Goal: Check status: Check status

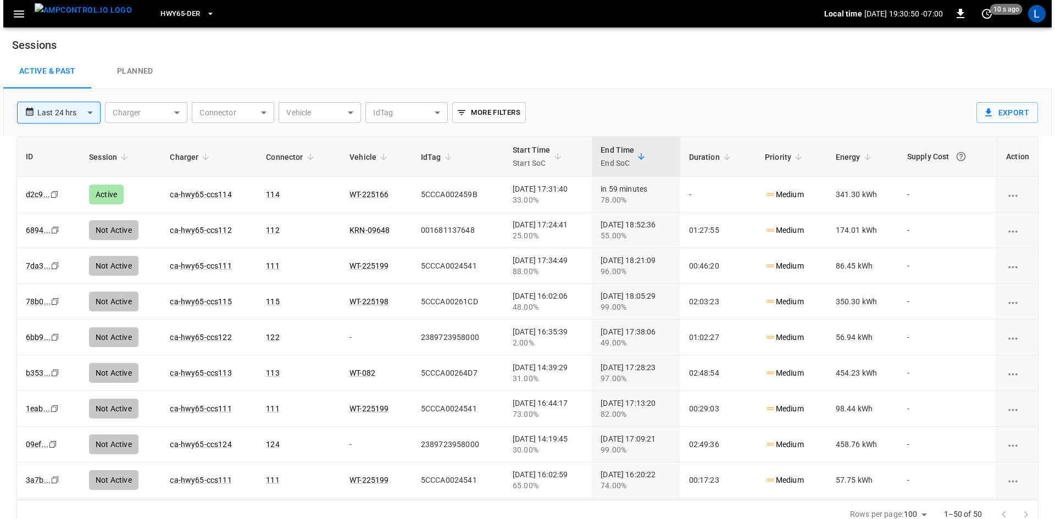
scroll to position [10, 0]
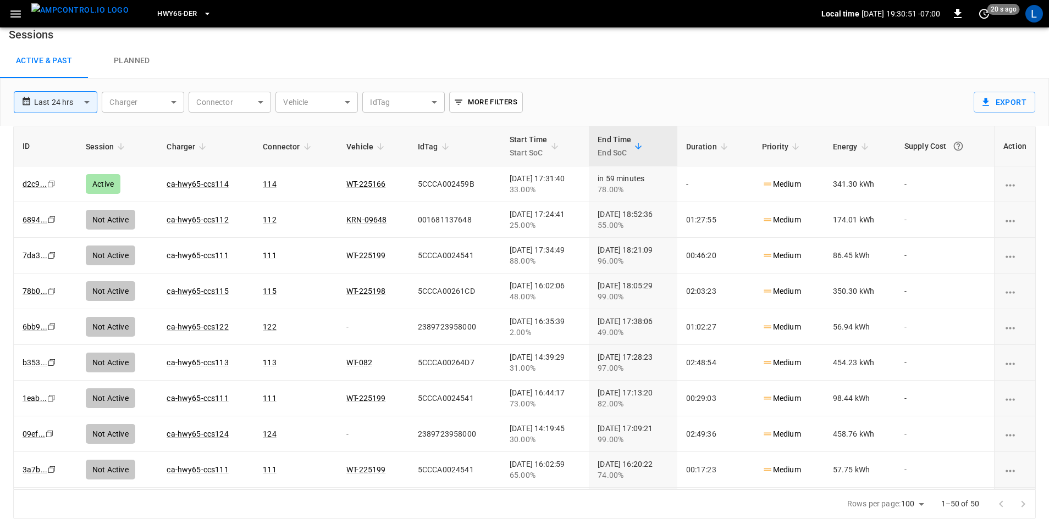
click at [157, 13] on span "HWY65-DER" at bounding box center [177, 14] width 40 height 13
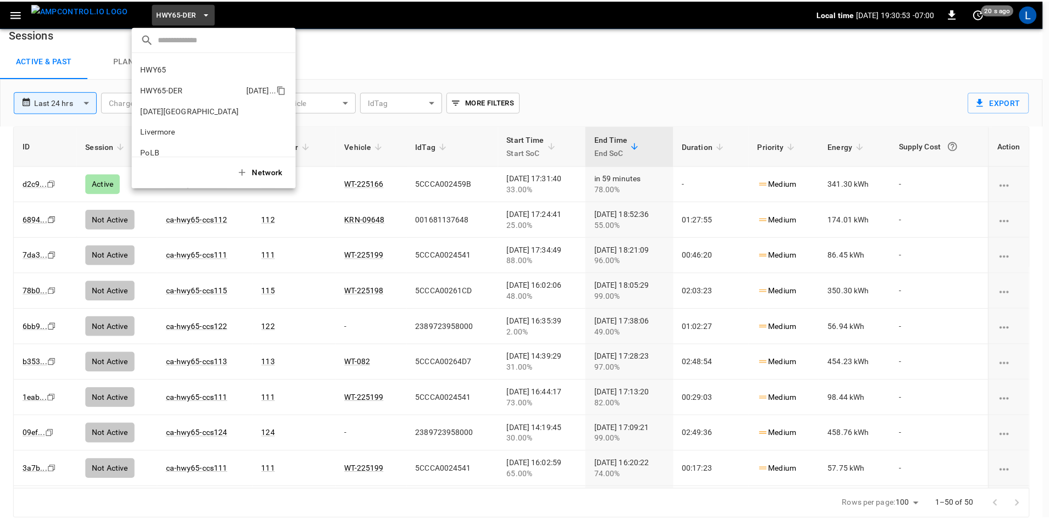
scroll to position [0, 0]
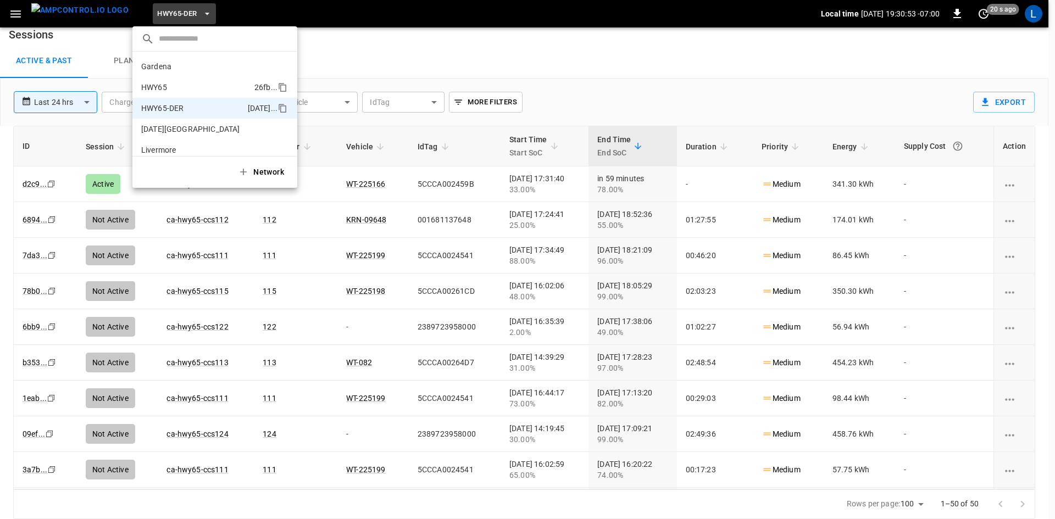
click at [186, 87] on p "HWY65" at bounding box center [195, 87] width 109 height 11
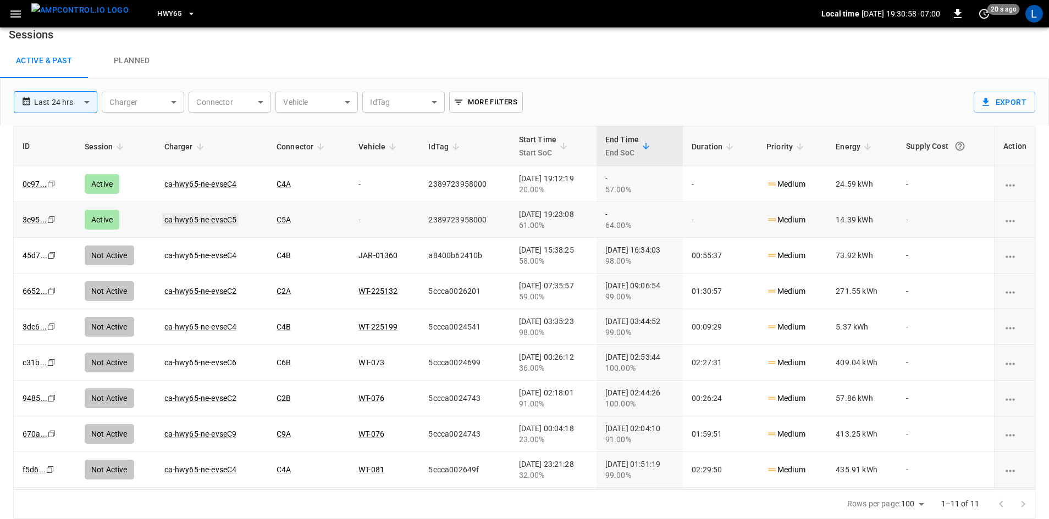
click at [219, 219] on link "ca-hwy65-ne-evseC5" at bounding box center [200, 219] width 77 height 13
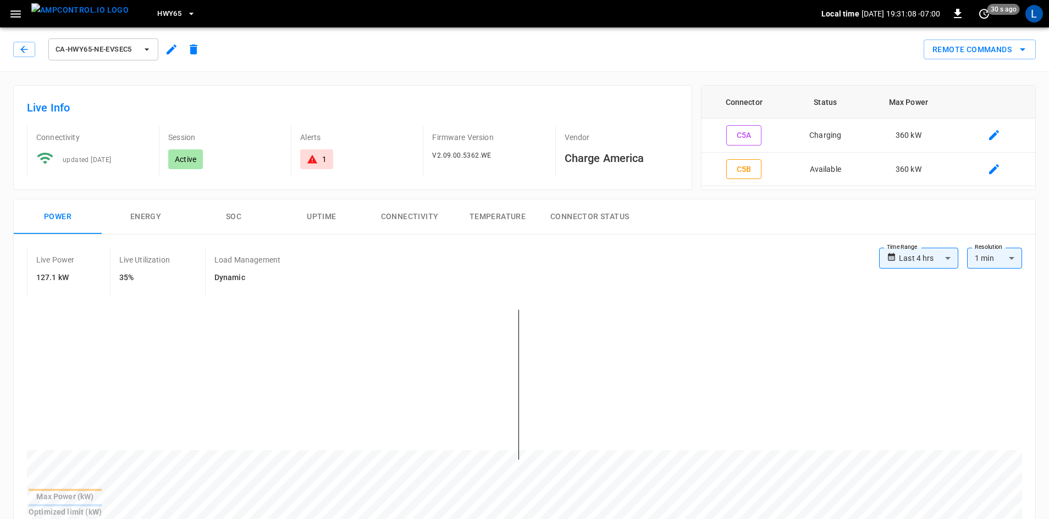
click at [232, 225] on button "SOC" at bounding box center [234, 217] width 88 height 35
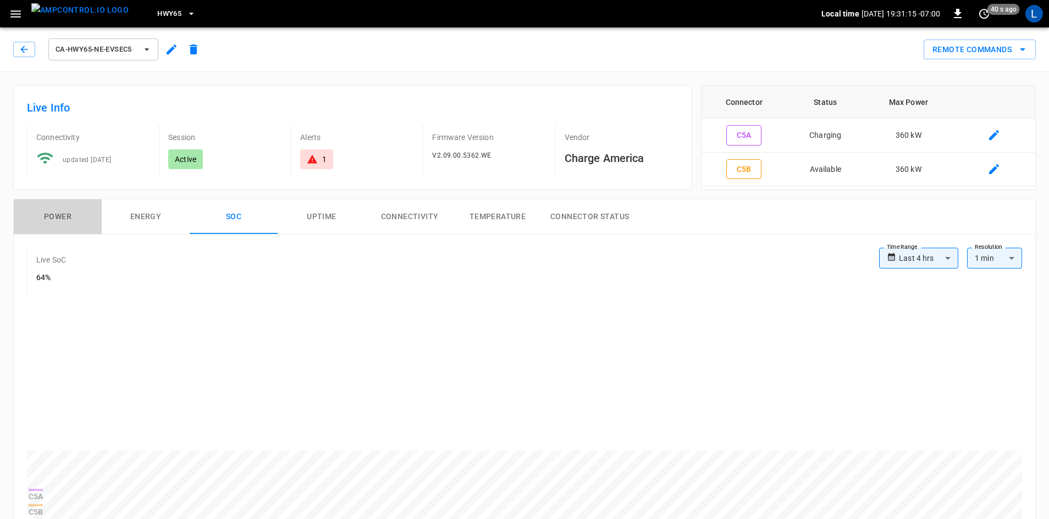
click at [56, 220] on button "Power" at bounding box center [58, 217] width 88 height 35
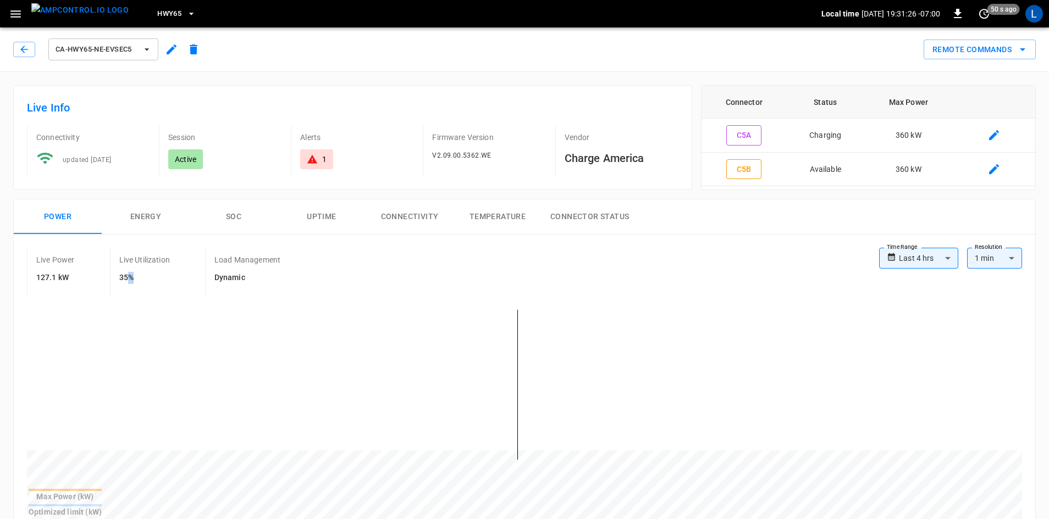
click at [256, 84] on div "Live Info Connectivity updated [DATE] Session Active Alerts 1 Firmware Version …" at bounding box center [348, 133] width 688 height 114
click at [231, 215] on button "SOC" at bounding box center [234, 217] width 88 height 35
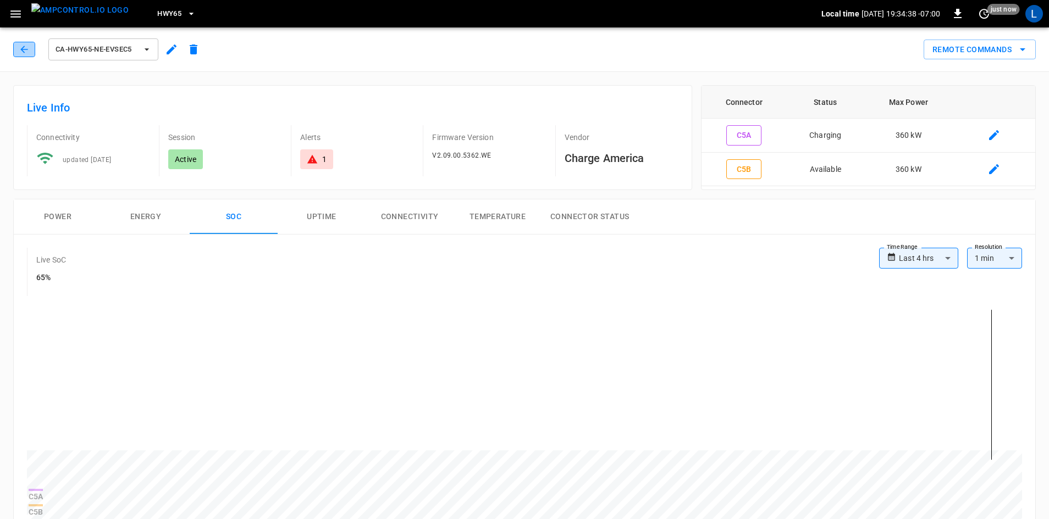
click at [27, 54] on icon "button" at bounding box center [24, 49] width 11 height 11
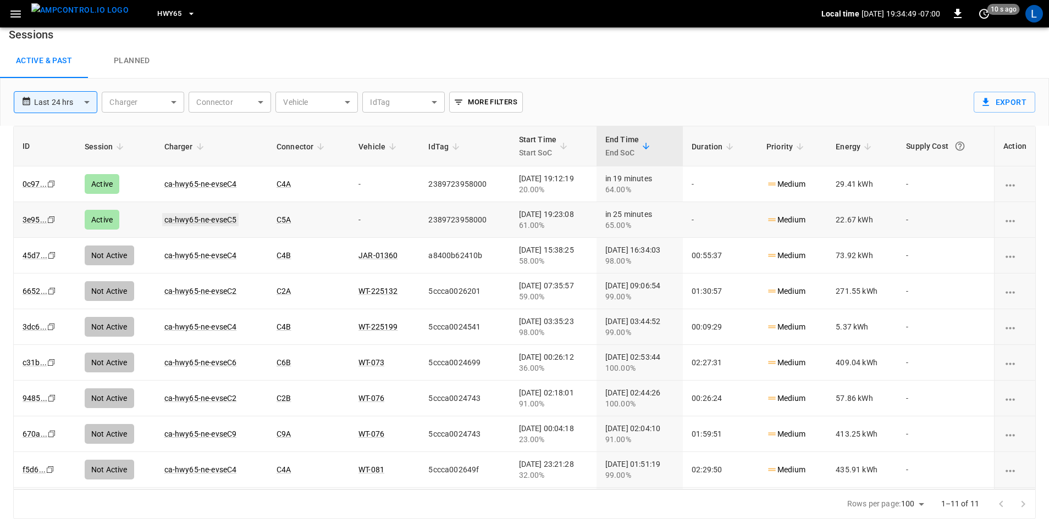
click at [209, 213] on link "ca-hwy65-ne-evseC5" at bounding box center [200, 219] width 77 height 13
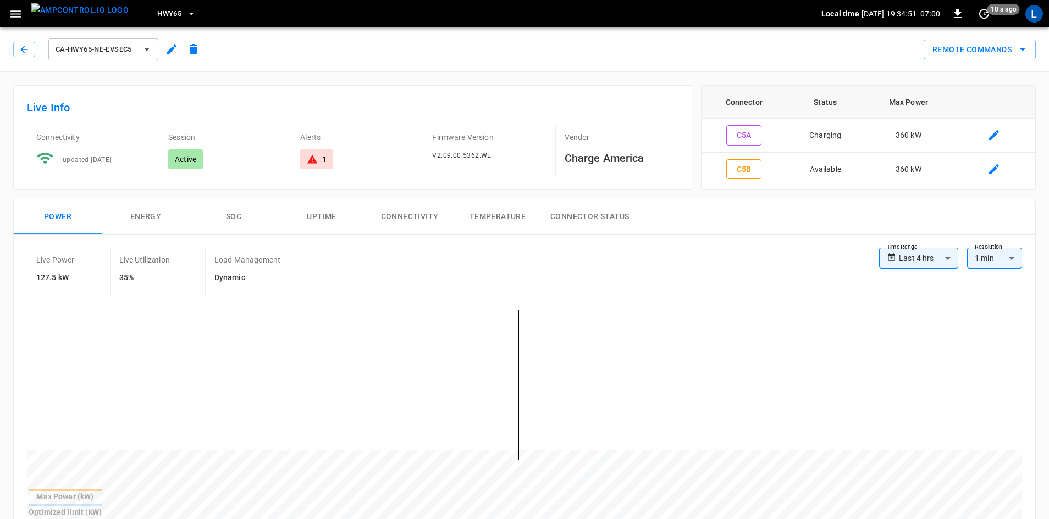
click at [237, 215] on button "SOC" at bounding box center [234, 217] width 88 height 35
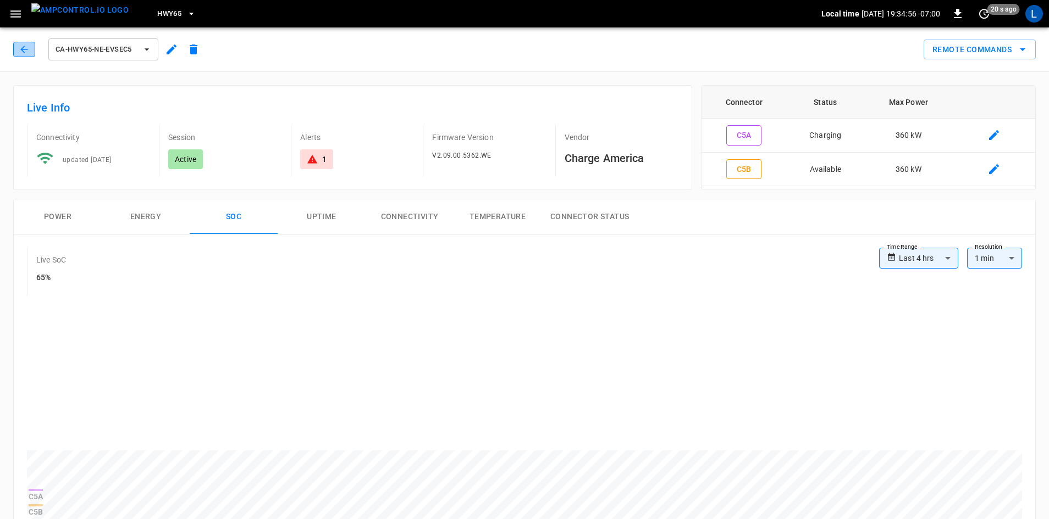
click at [34, 52] on button "button" at bounding box center [24, 49] width 22 height 15
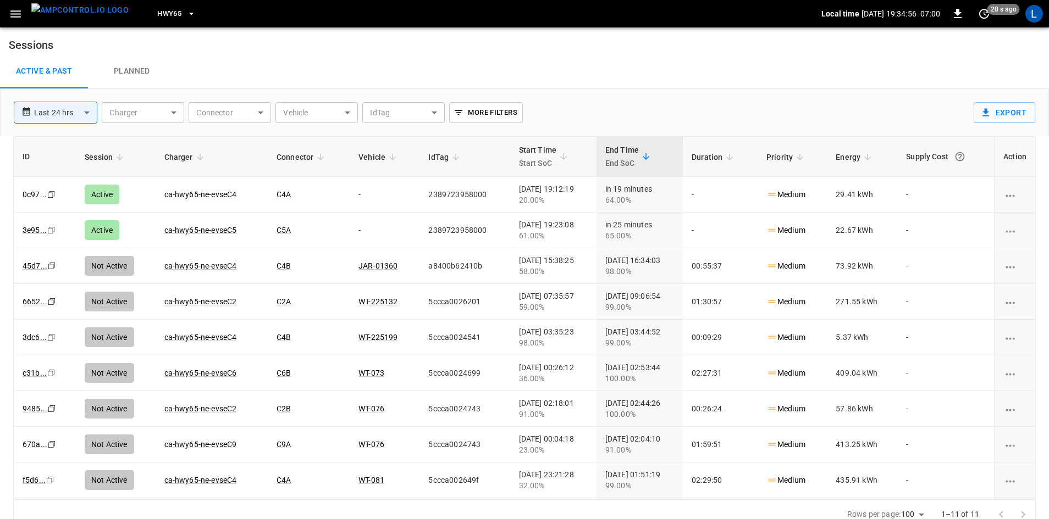
scroll to position [10, 0]
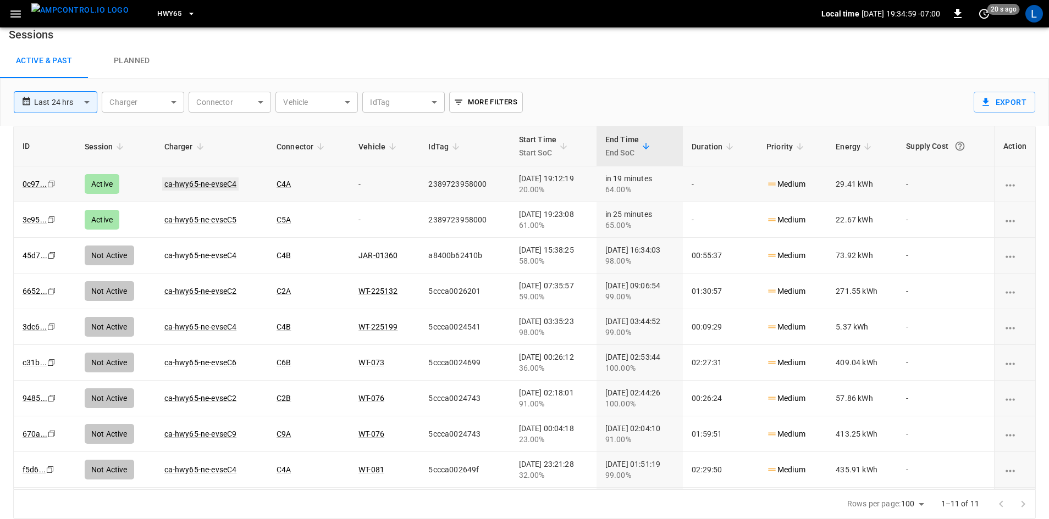
click at [185, 183] on link "ca-hwy65-ne-evseC4" at bounding box center [200, 184] width 77 height 13
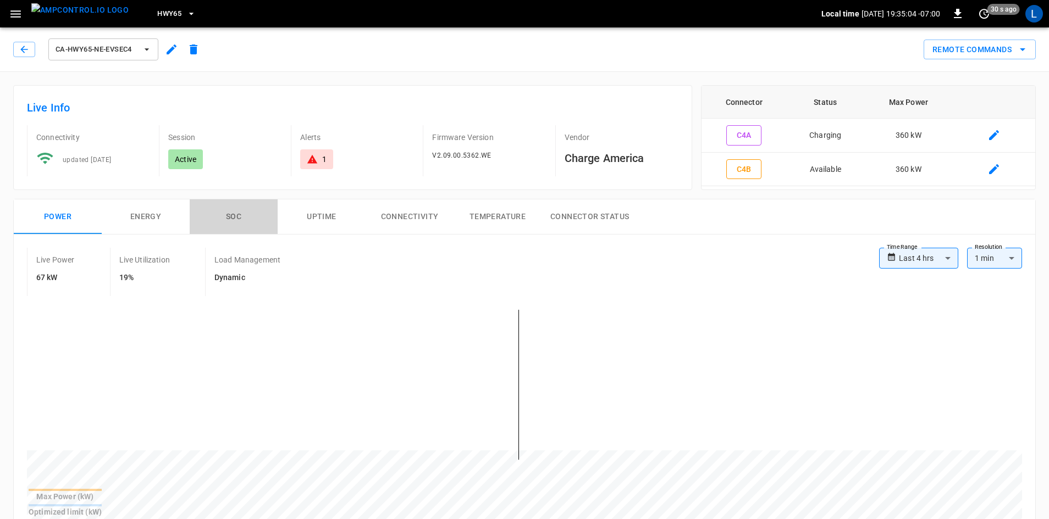
click at [232, 218] on button "SOC" at bounding box center [234, 217] width 88 height 35
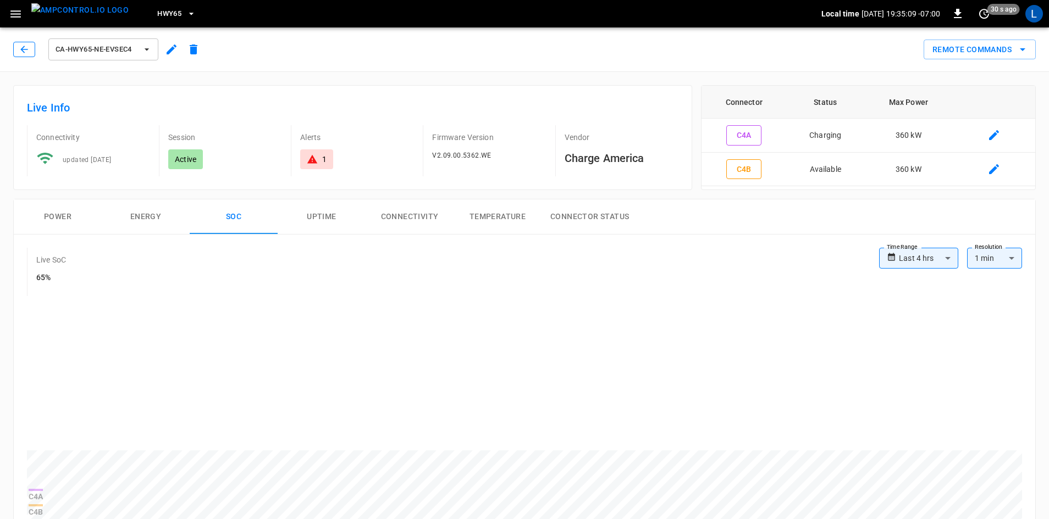
click at [21, 53] on icon "button" at bounding box center [24, 49] width 11 height 11
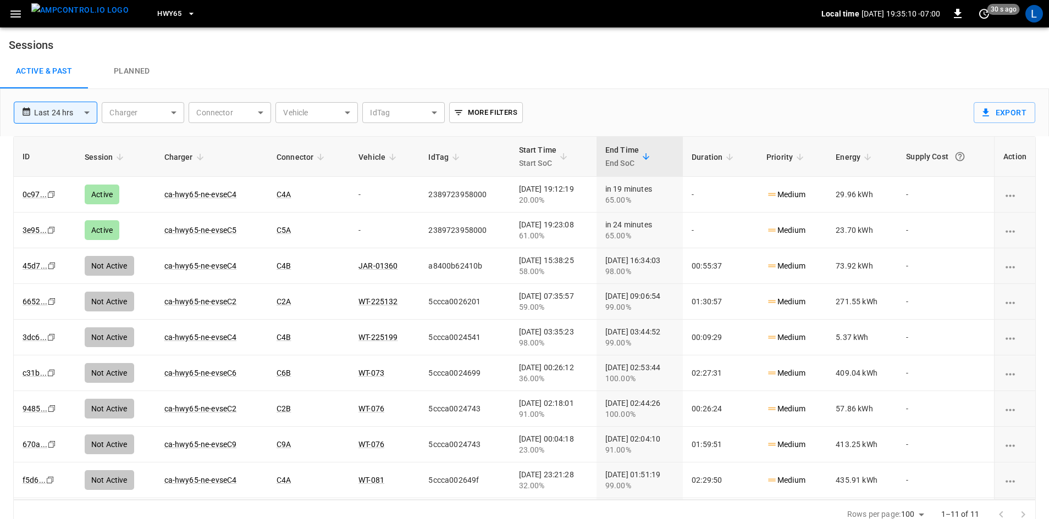
scroll to position [10, 0]
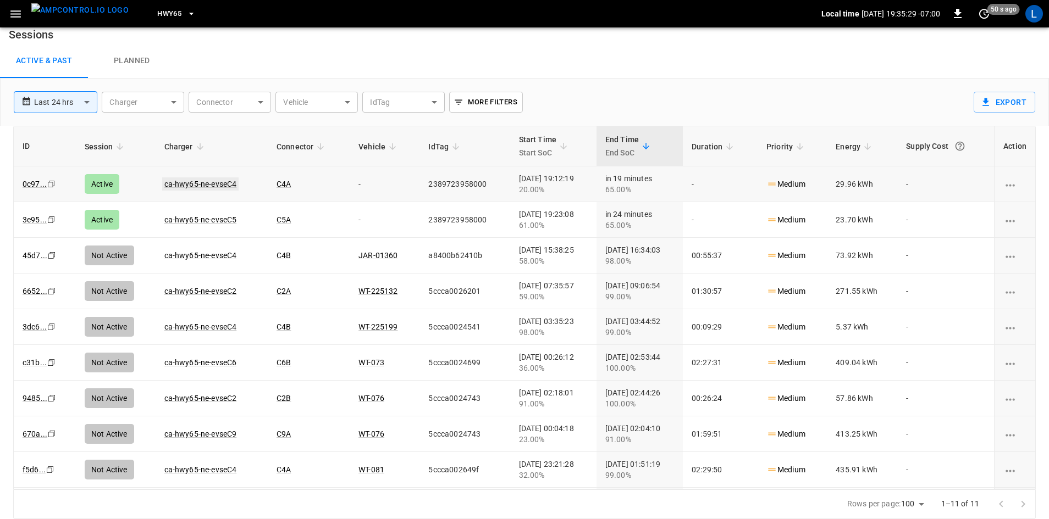
click at [193, 189] on link "ca-hwy65-ne-evseC4" at bounding box center [200, 184] width 77 height 13
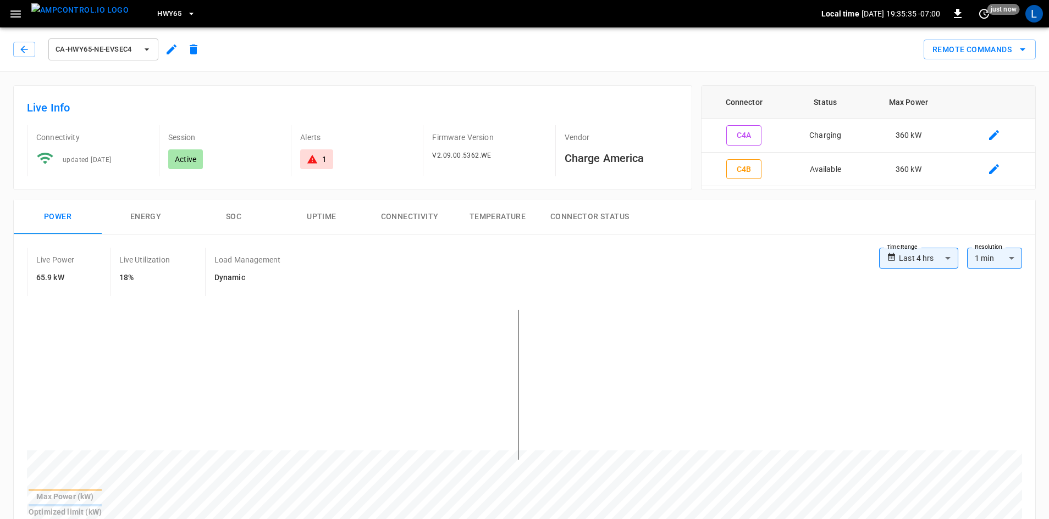
click at [237, 215] on button "SOC" at bounding box center [234, 217] width 88 height 35
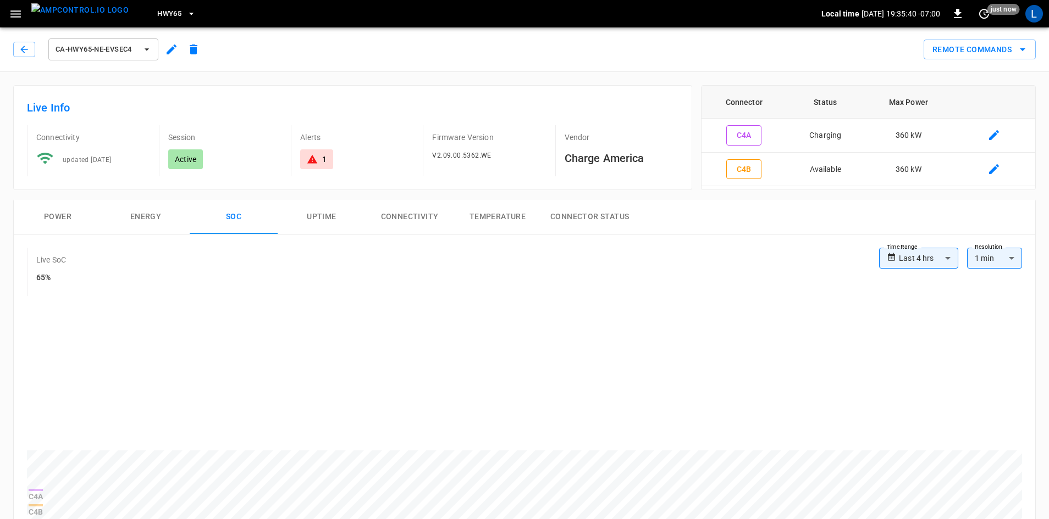
click at [52, 213] on button "Power" at bounding box center [58, 217] width 88 height 35
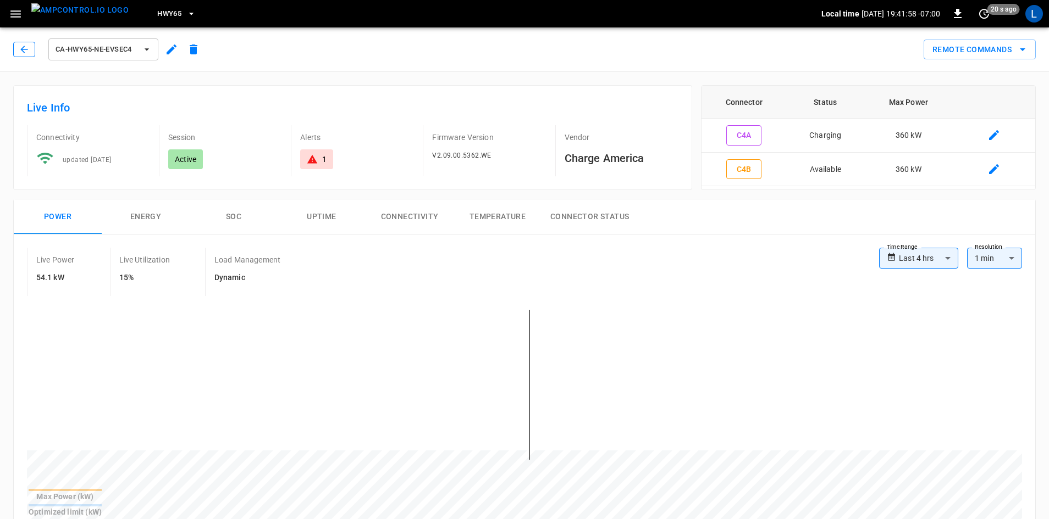
click at [16, 48] on button "button" at bounding box center [24, 49] width 22 height 15
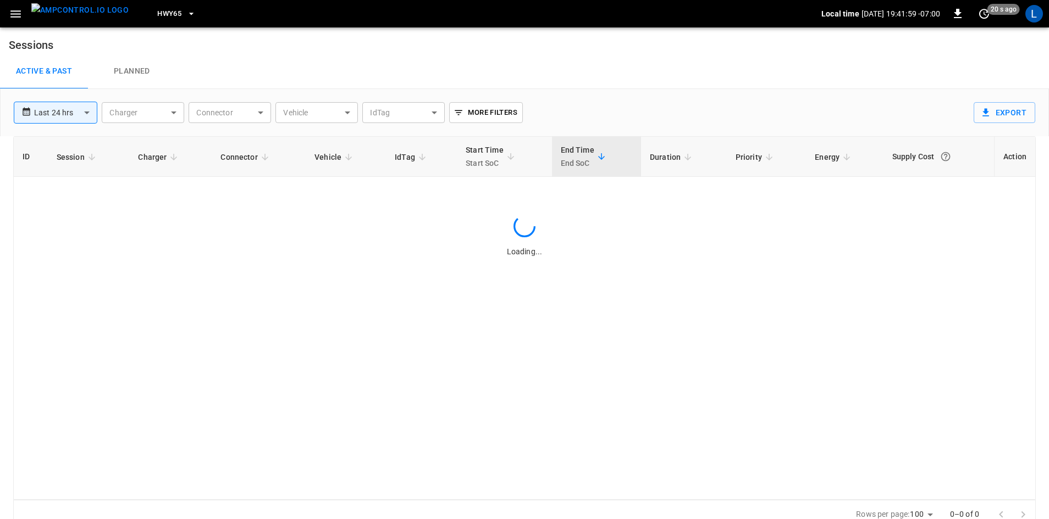
scroll to position [10, 0]
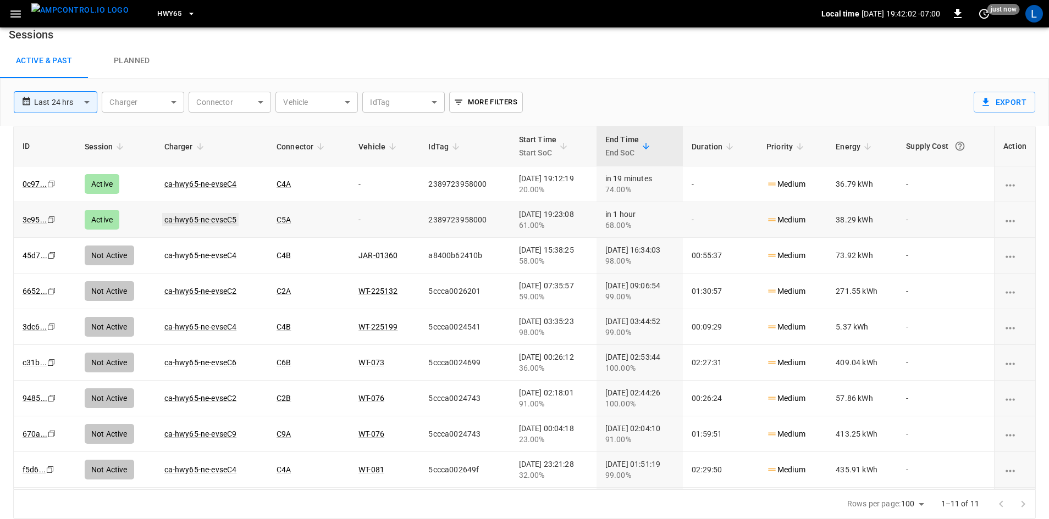
click at [192, 216] on link "ca-hwy65-ne-evseC5" at bounding box center [200, 219] width 77 height 13
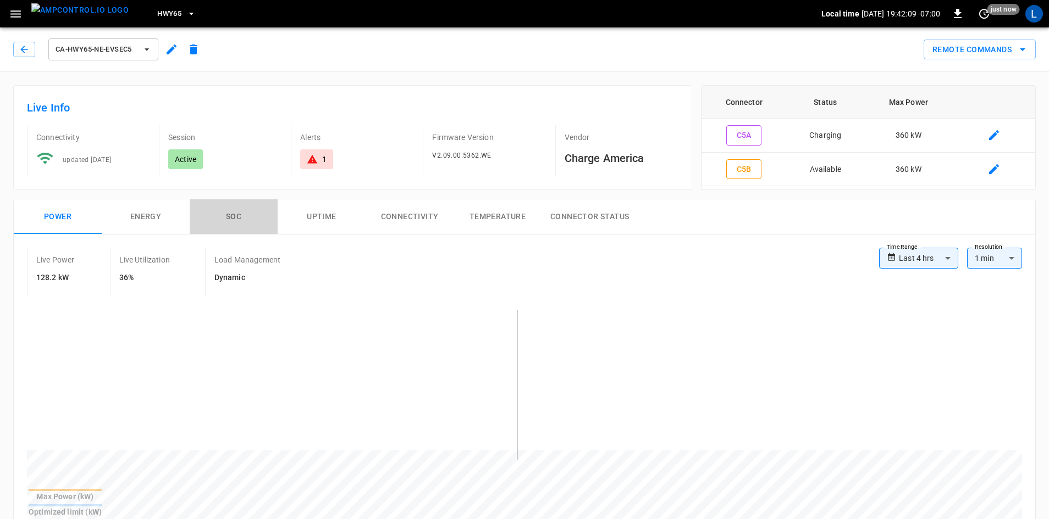
click at [239, 218] on button "SOC" at bounding box center [234, 217] width 88 height 35
